Goal: Task Accomplishment & Management: Manage account settings

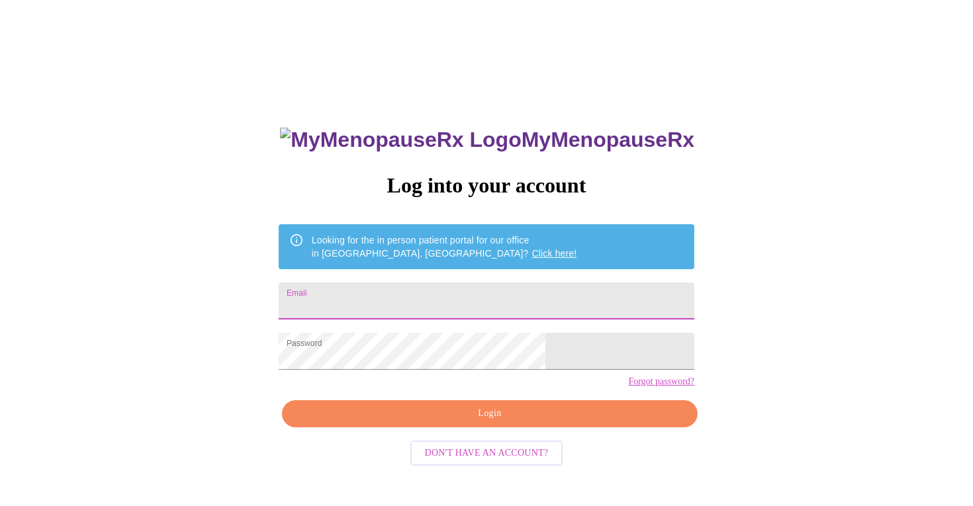
click at [382, 287] on input "Email" at bounding box center [487, 301] width 416 height 37
type input "[EMAIL_ADDRESS][DOMAIN_NAME]"
click at [486, 422] on span "Login" at bounding box center [489, 414] width 385 height 17
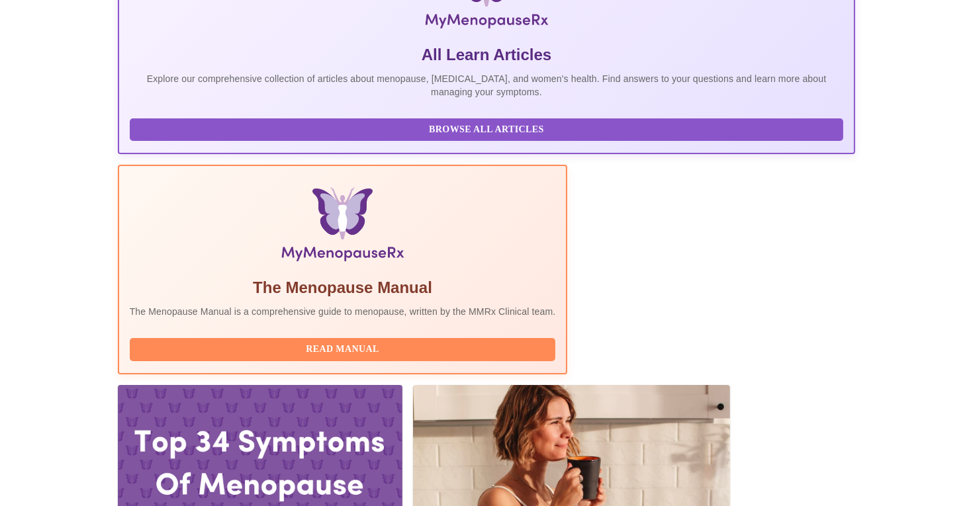
scroll to position [265, 0]
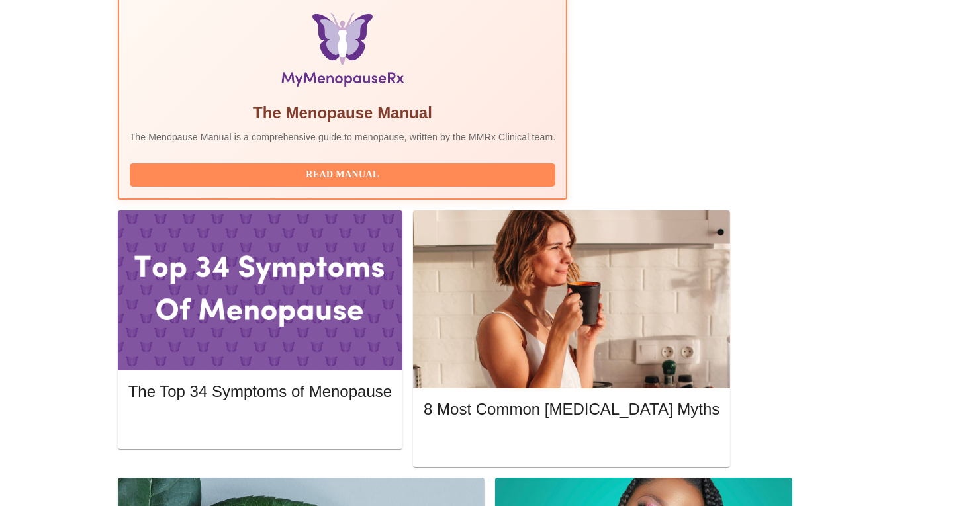
scroll to position [397, 0]
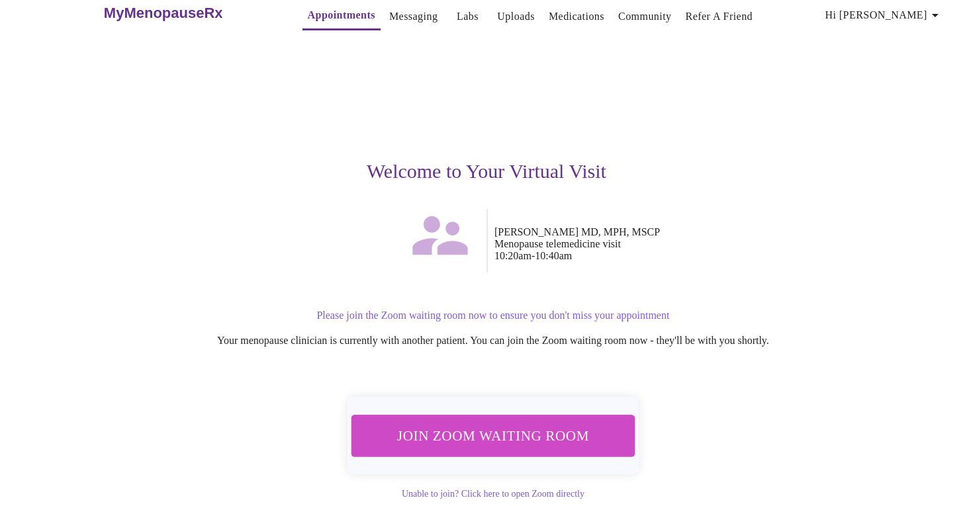
scroll to position [46, 0]
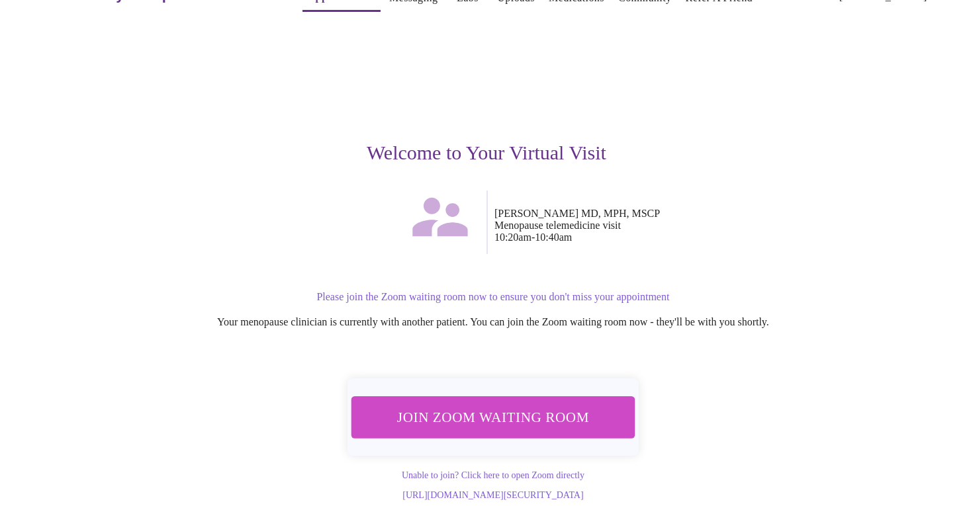
click at [497, 405] on span "Join Zoom Waiting Room" at bounding box center [493, 417] width 249 height 24
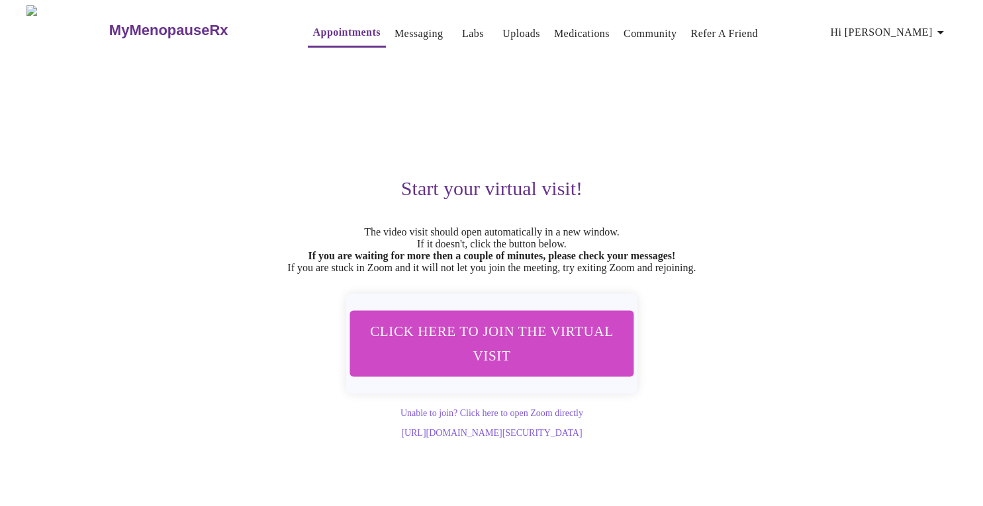
scroll to position [0, 0]
